Goal: Task Accomplishment & Management: Manage account settings

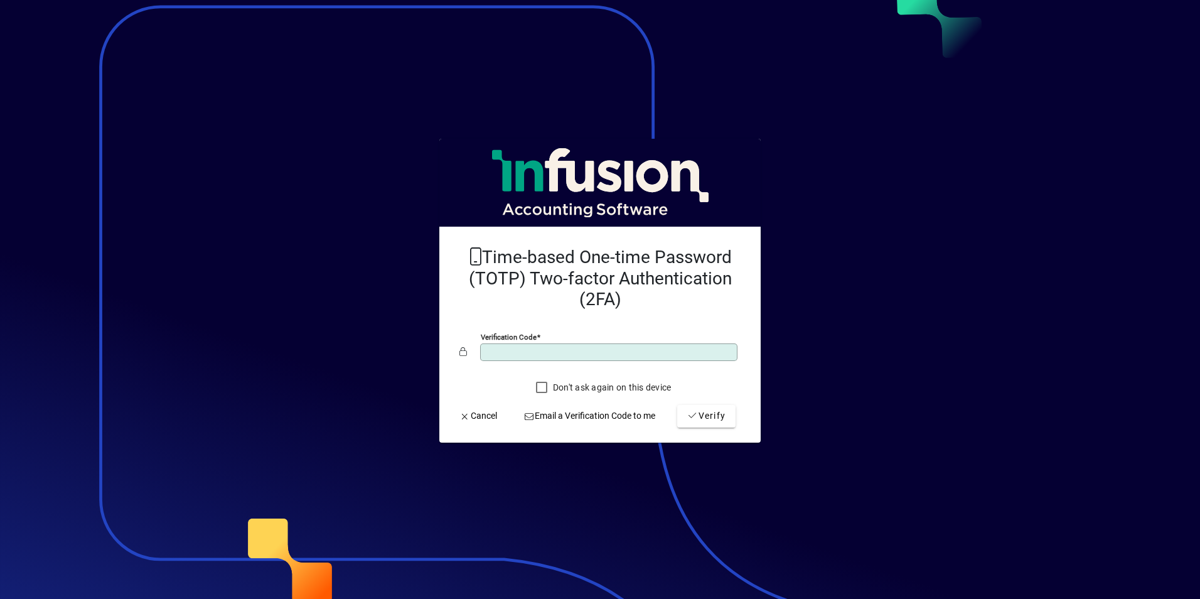
type input "******"
click at [677, 405] on button "Verify" at bounding box center [706, 416] width 58 height 23
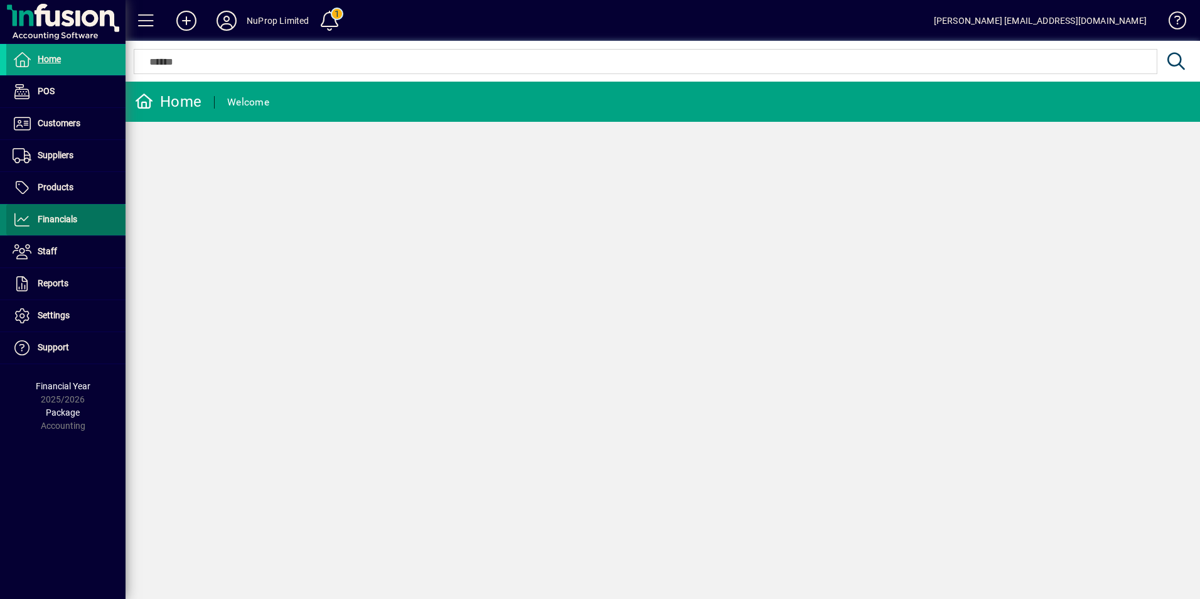
click at [54, 223] on span "Financials" at bounding box center [58, 219] width 40 height 10
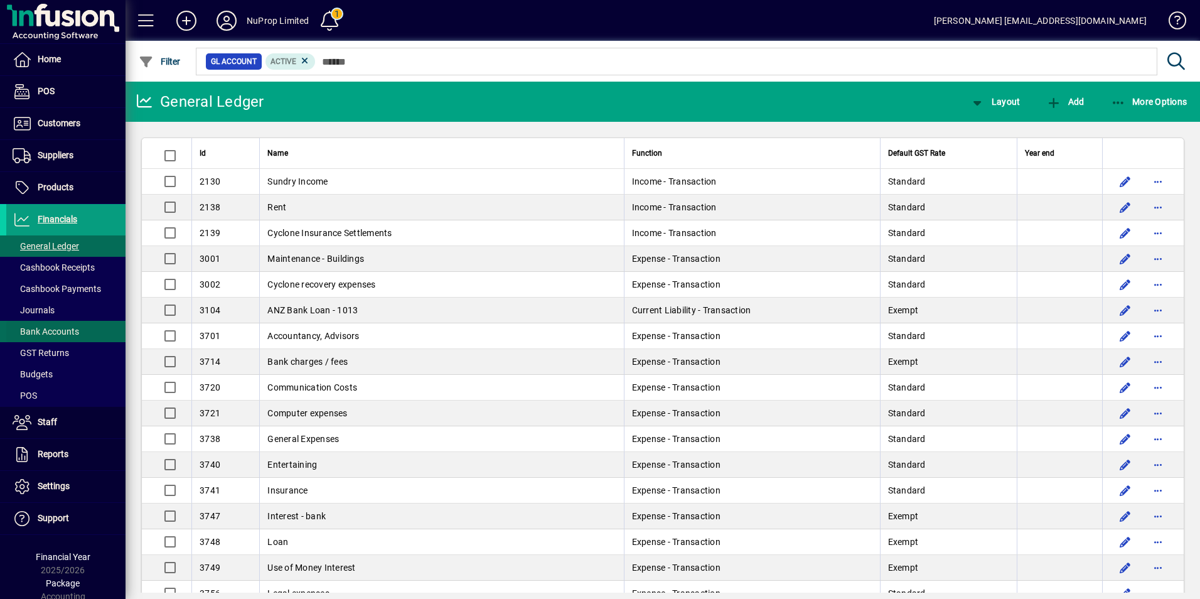
click at [55, 326] on span "Bank Accounts" at bounding box center [46, 331] width 67 height 10
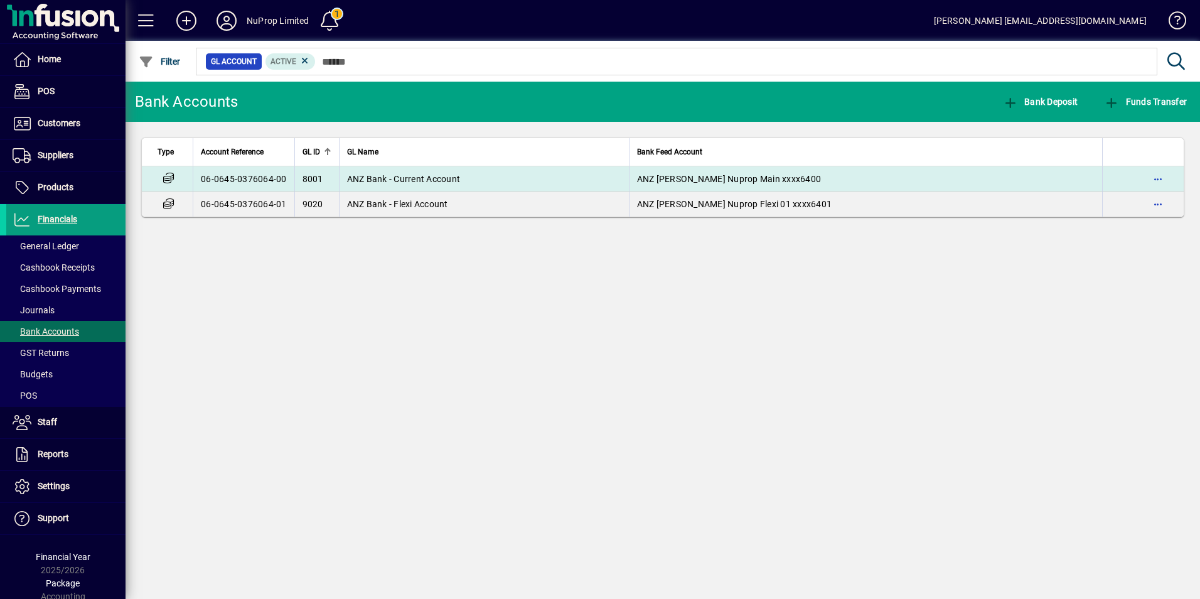
click at [408, 169] on td "ANZ Bank - Current Account" at bounding box center [484, 178] width 290 height 25
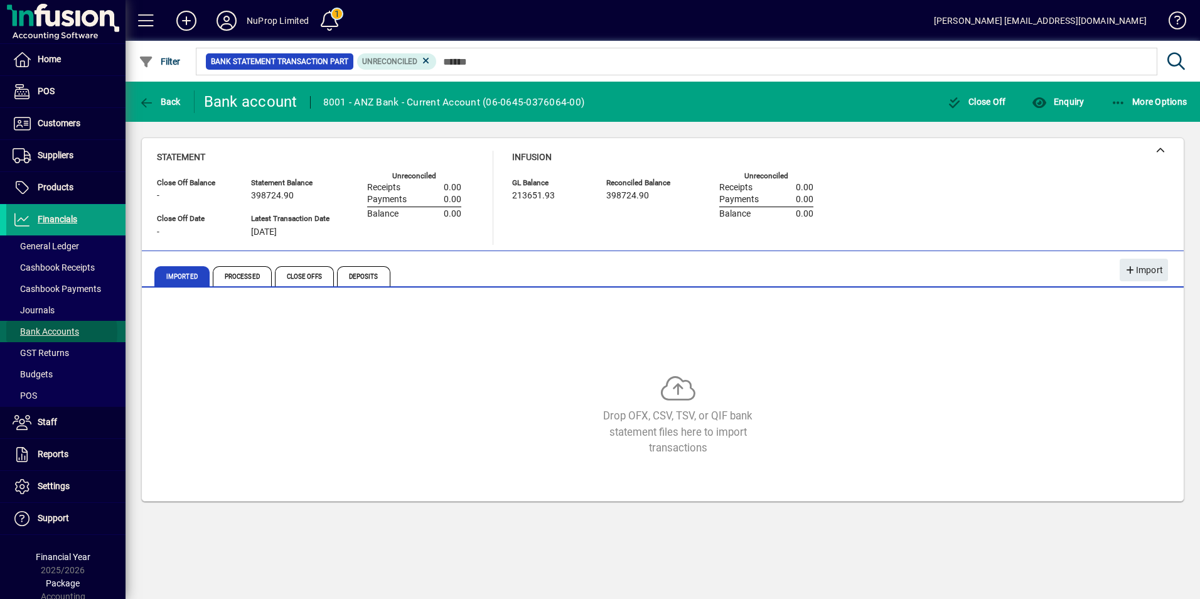
click at [50, 332] on span "Bank Accounts" at bounding box center [46, 331] width 67 height 10
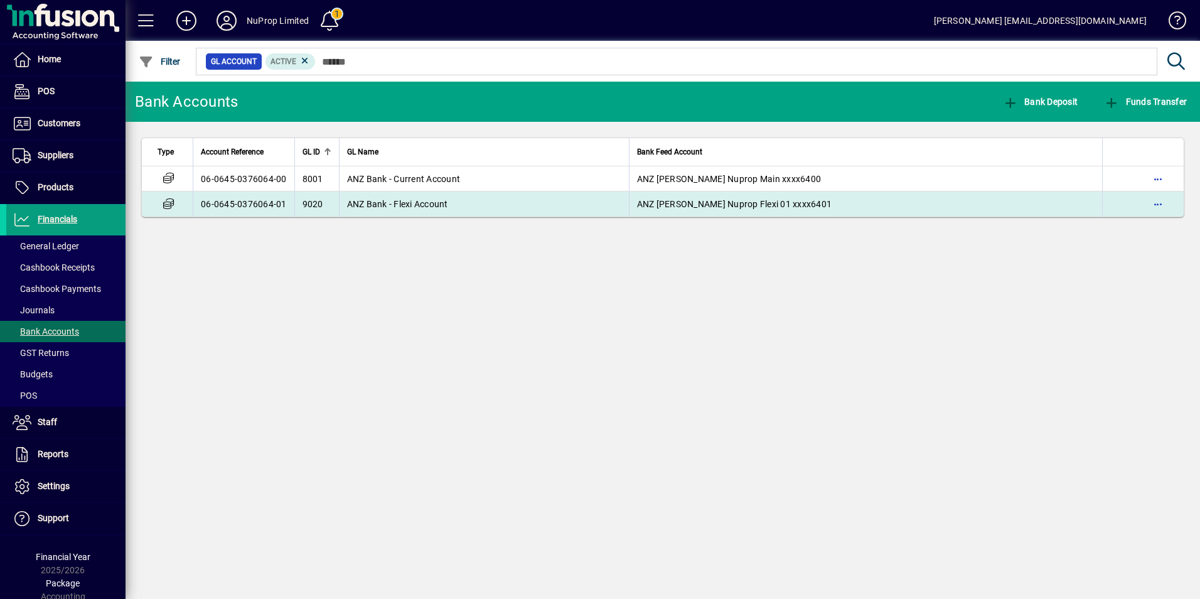
click at [637, 206] on span "ANZ [PERSON_NAME] Nuprop Flexi 01 xxxx6401" at bounding box center [734, 204] width 195 height 10
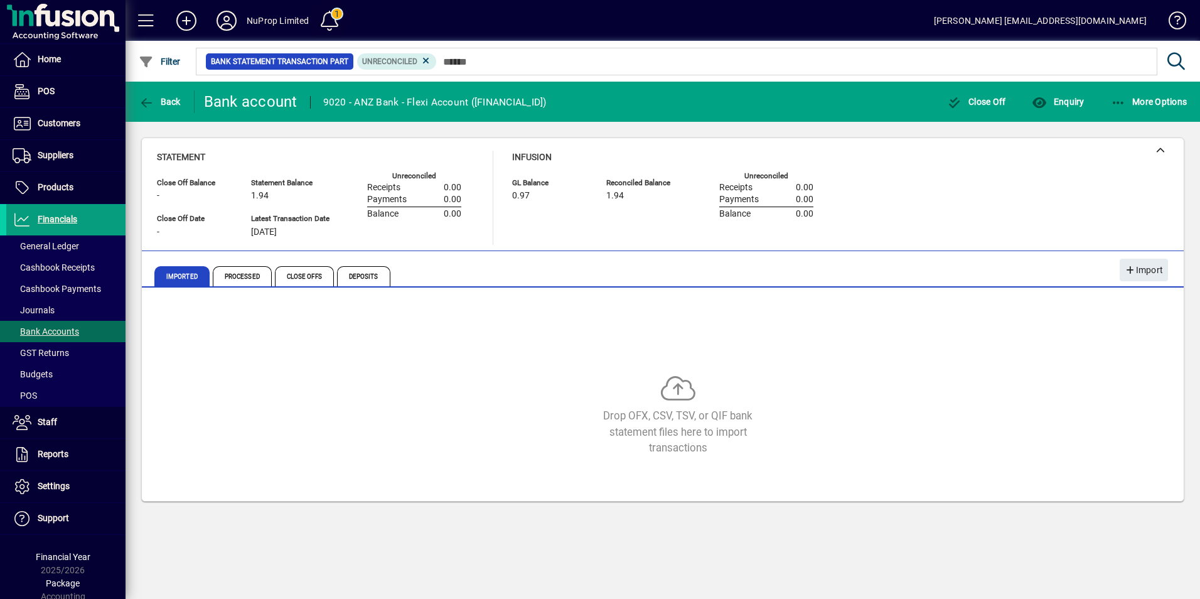
click at [328, 21] on span at bounding box center [329, 21] width 30 height 30
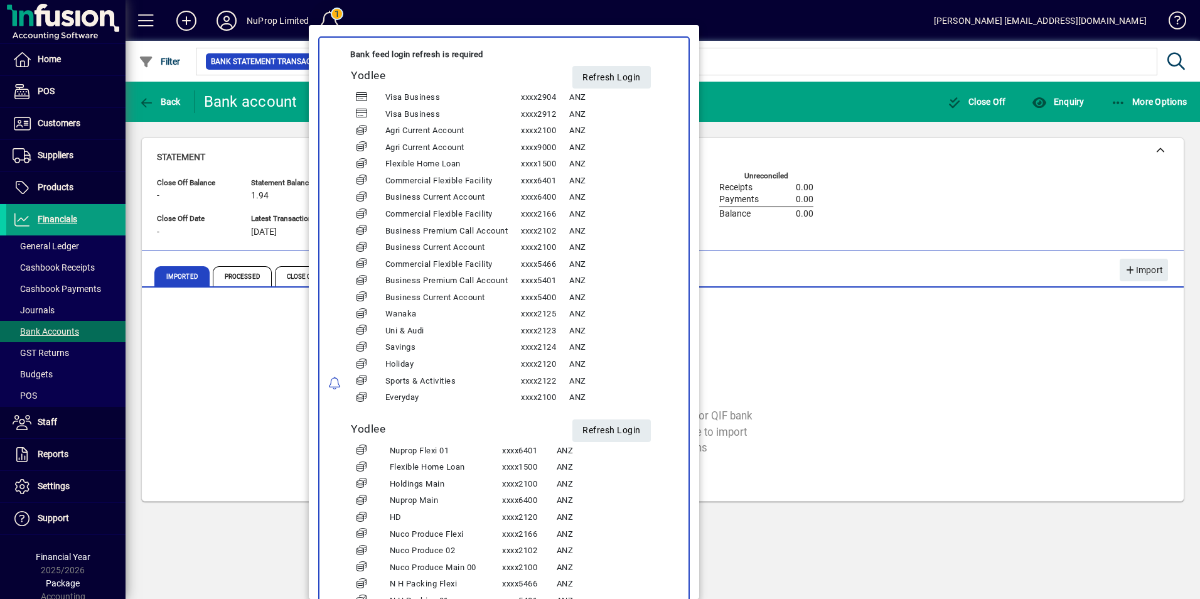
click at [328, 21] on div at bounding box center [600, 299] width 1200 height 599
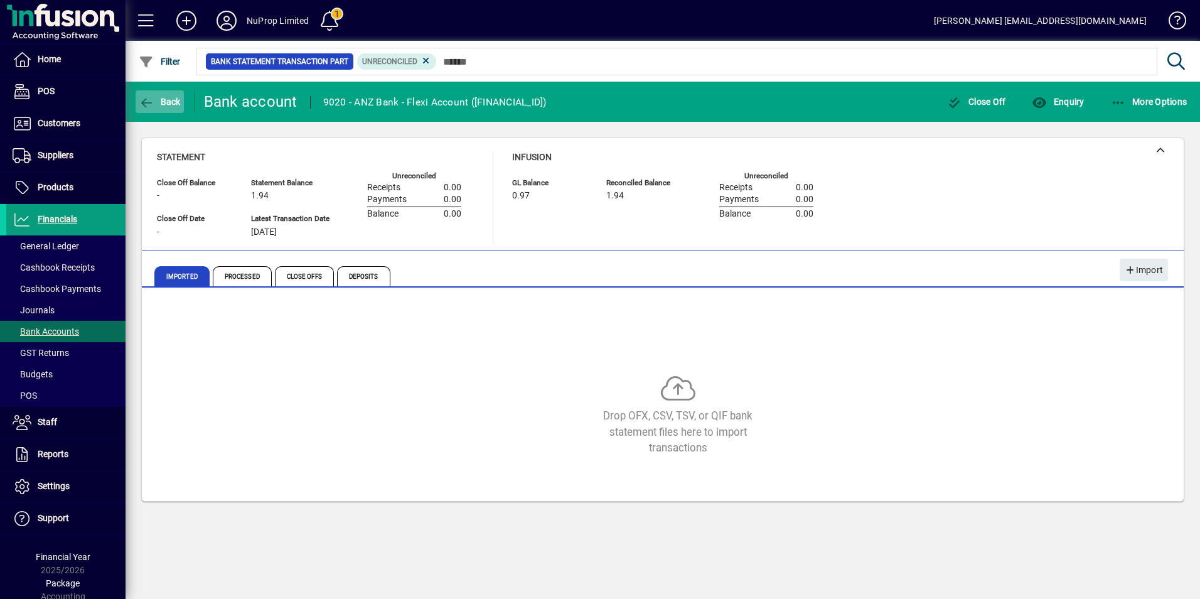
click at [159, 99] on span "Back" at bounding box center [160, 102] width 42 height 10
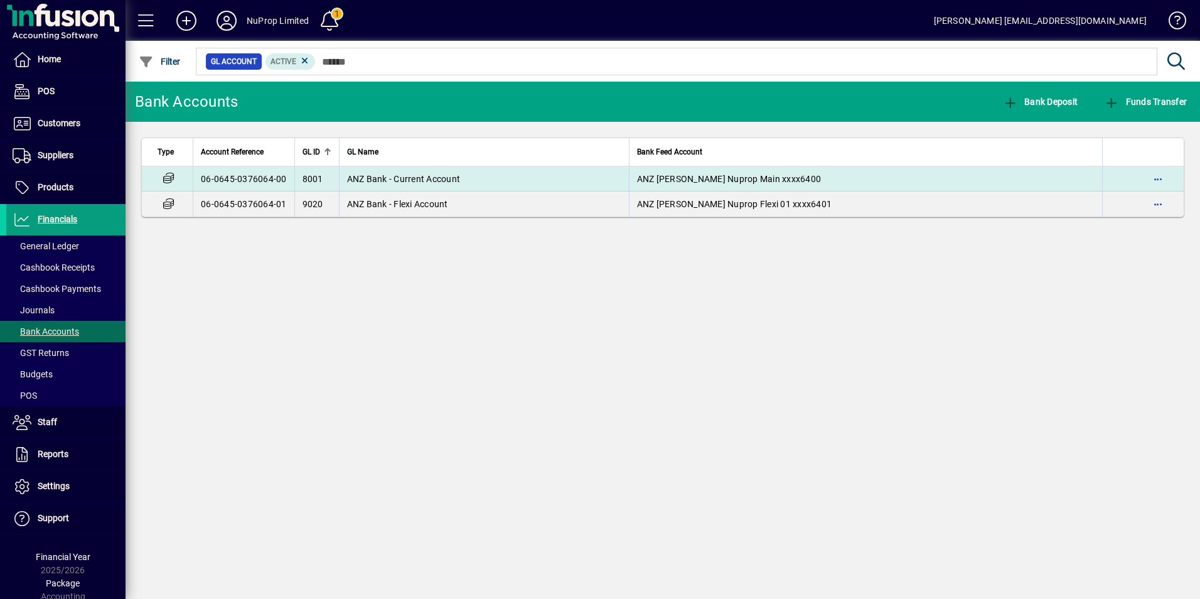
click at [463, 176] on td "ANZ Bank - Current Account" at bounding box center [484, 178] width 290 height 25
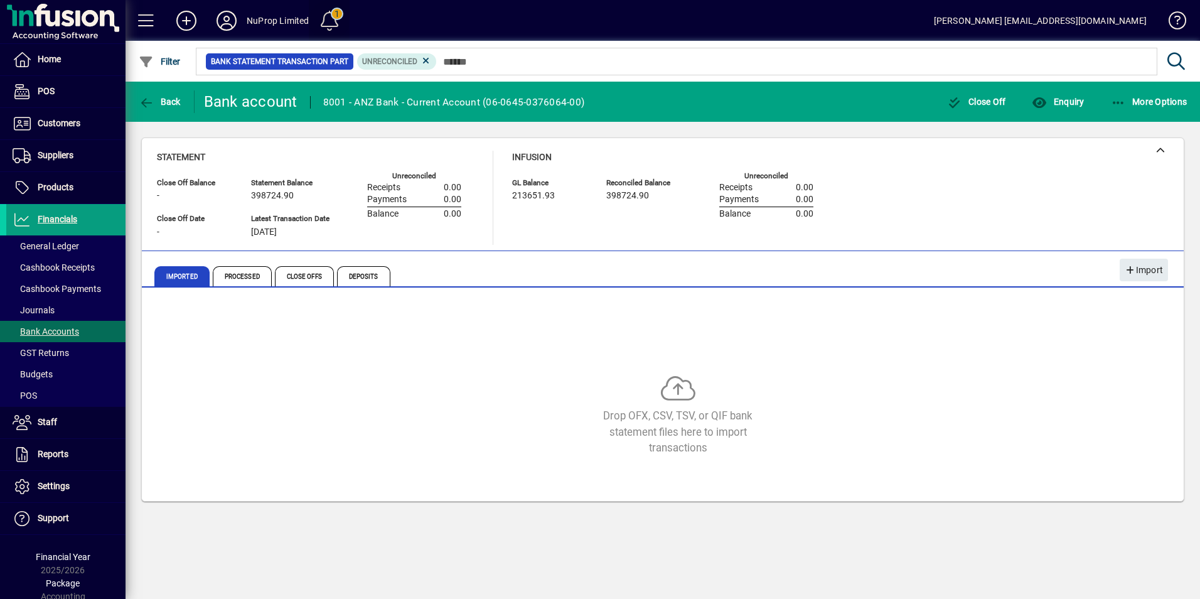
click at [333, 22] on span at bounding box center [329, 21] width 30 height 30
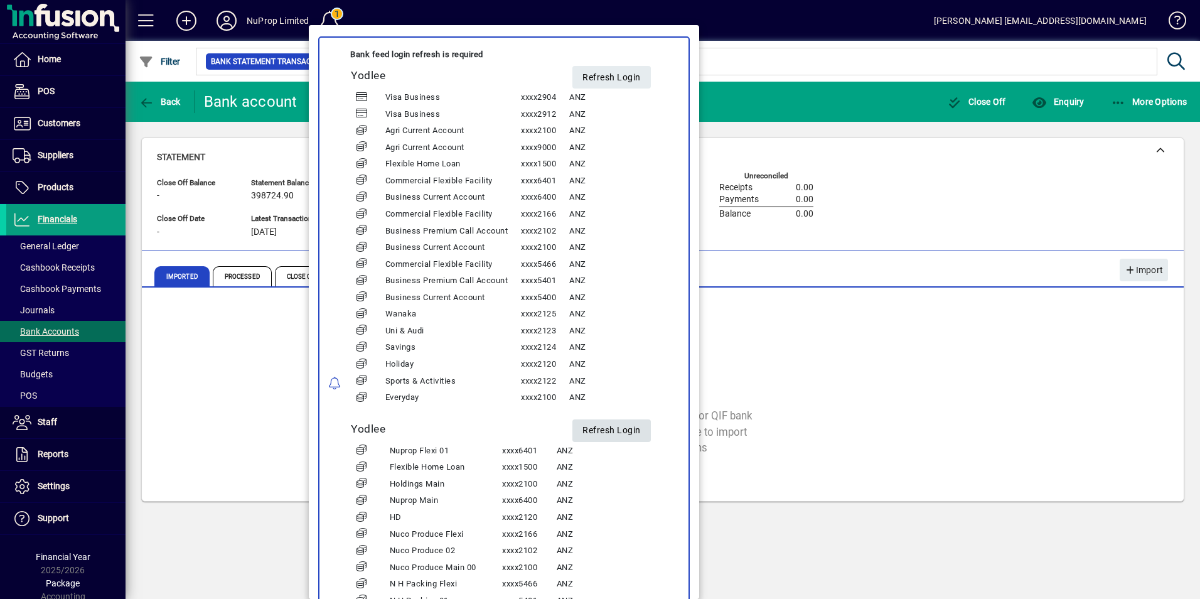
click at [621, 432] on span "Refresh Login" at bounding box center [611, 431] width 58 height 21
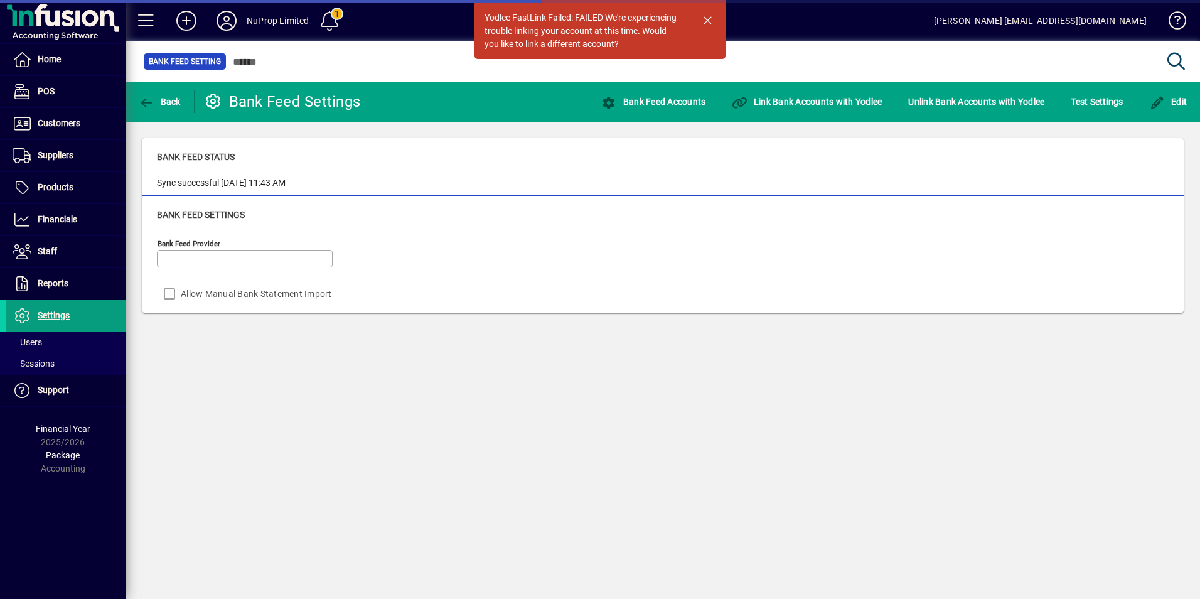
type input "******"
click at [222, 24] on icon at bounding box center [226, 21] width 25 height 20
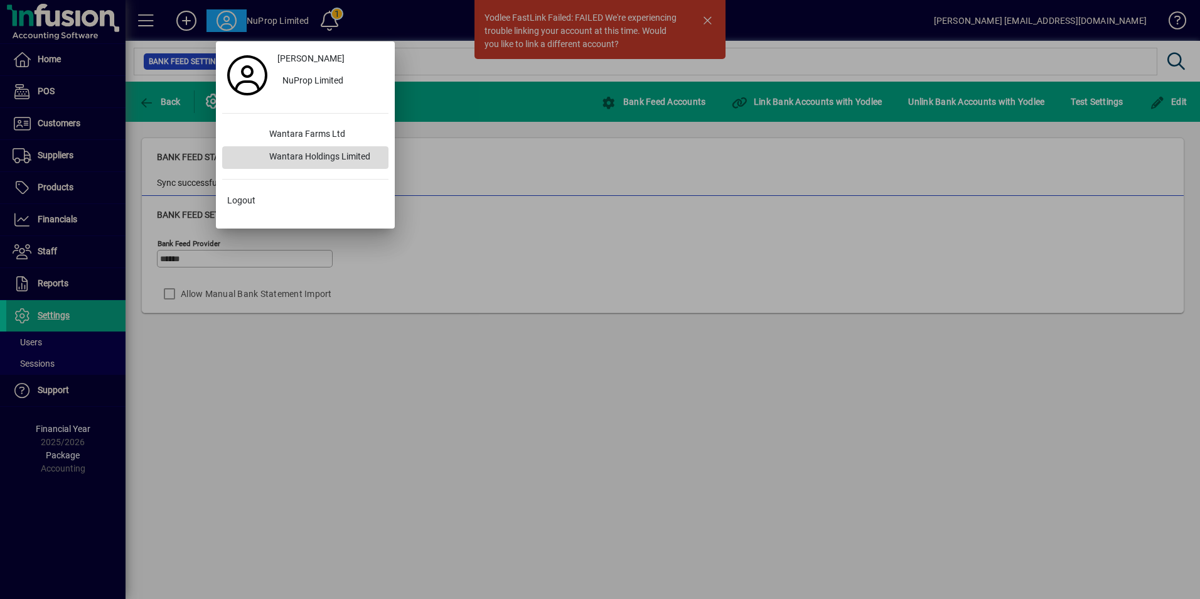
click at [328, 159] on div "Wantara Holdings Limited" at bounding box center [323, 157] width 129 height 23
